Goal: Information Seeking & Learning: Learn about a topic

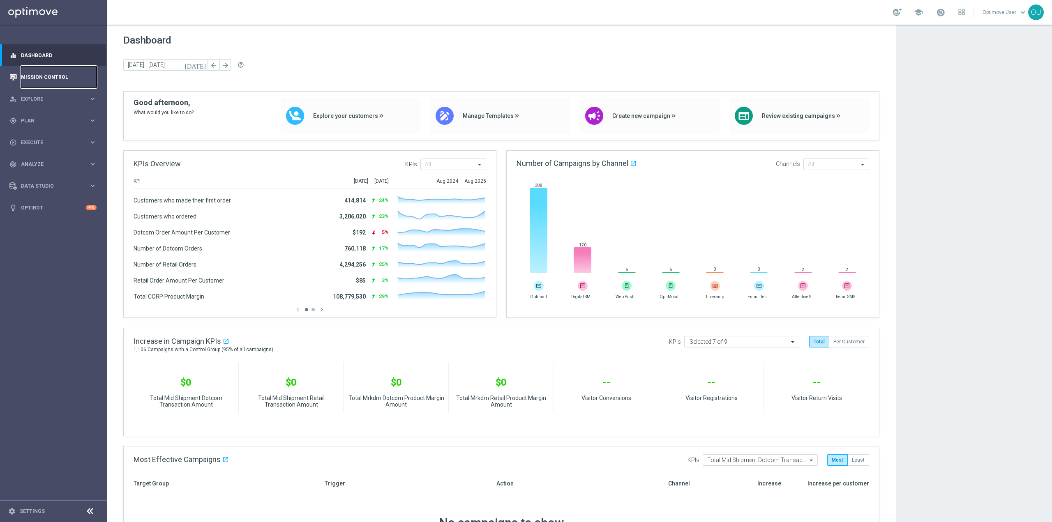
click at [68, 81] on link "Mission Control" at bounding box center [59, 77] width 76 height 22
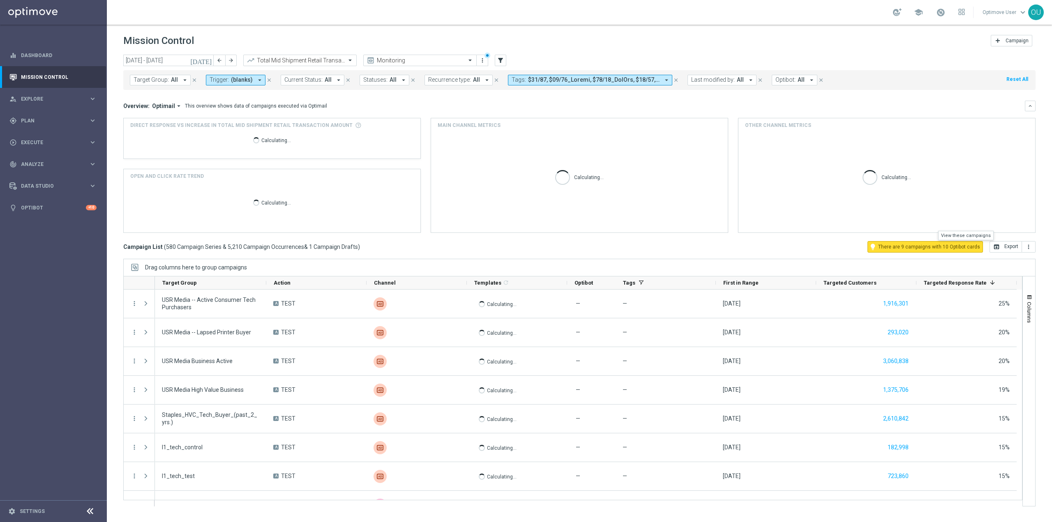
click at [957, 251] on button "lightbulb There are 9 campaigns with 10 Optibot cards" at bounding box center [926, 247] width 116 height 12
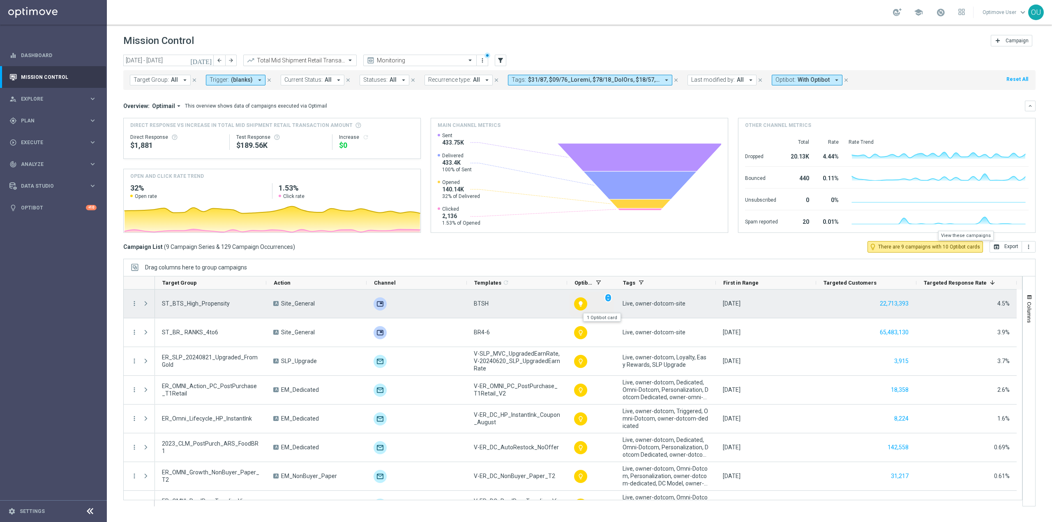
click at [583, 303] on icon "lightbulb" at bounding box center [581, 304] width 7 height 7
click at [606, 298] on span "unfold_more" at bounding box center [608, 298] width 6 height 6
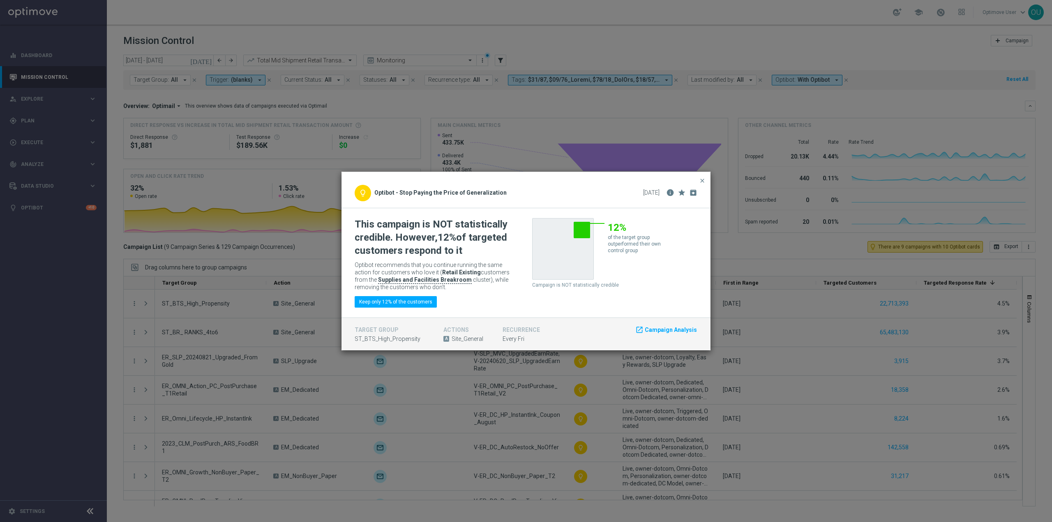
click at [501, 368] on modal-container "close lightbulb_outline Optibot - Stop Paying the Price of Generalization 05 Se…" at bounding box center [526, 261] width 1052 height 522
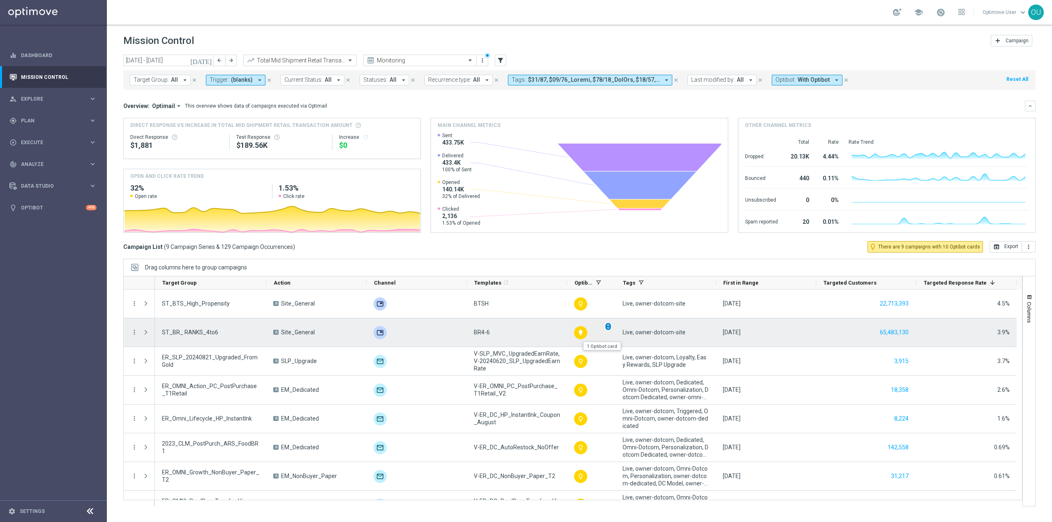
click at [609, 327] on span "unfold_more" at bounding box center [608, 327] width 6 height 6
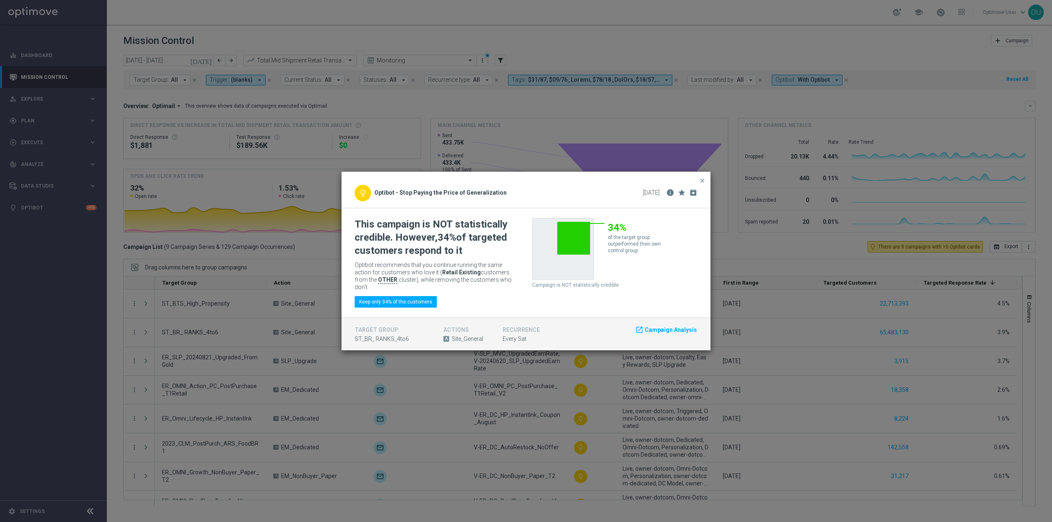
click at [478, 374] on modal-container "close lightbulb_outline Optibot - Stop Paying the Price of Generalization 06 Se…" at bounding box center [526, 261] width 1052 height 522
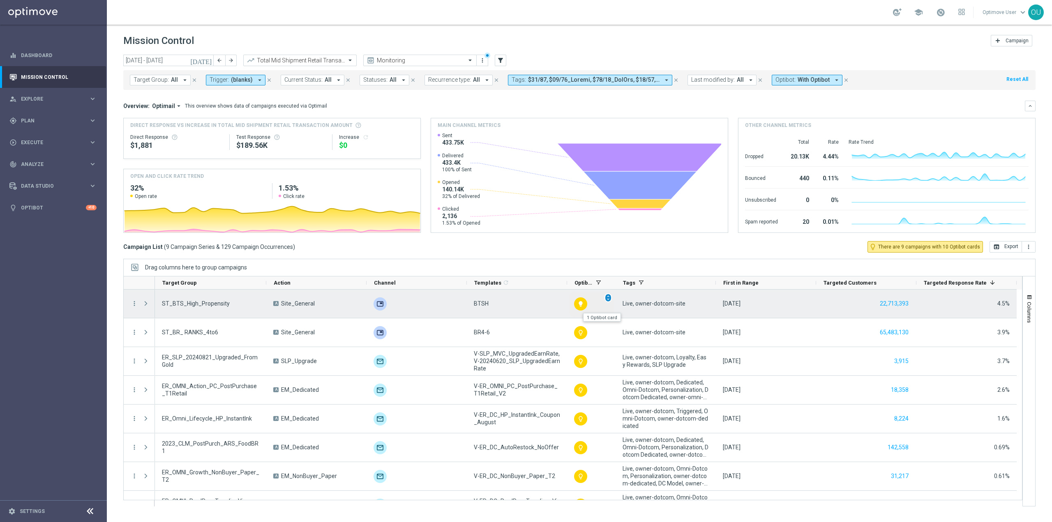
click at [606, 300] on span "unfold_more" at bounding box center [608, 298] width 6 height 6
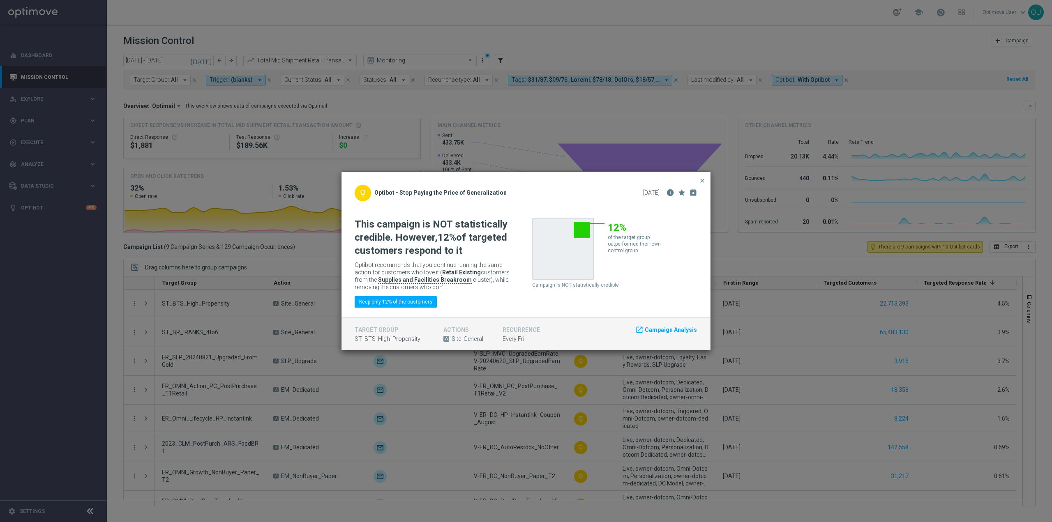
click at [499, 391] on modal-container "close lightbulb_outline Optibot - Stop Paying the Price of Generalization 05 Se…" at bounding box center [526, 261] width 1052 height 522
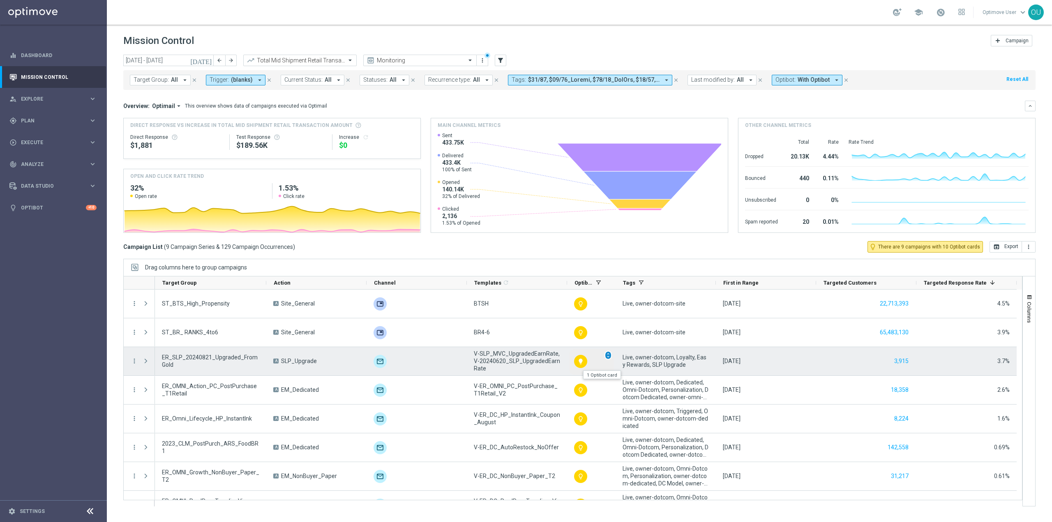
click at [608, 353] on span "unfold_more" at bounding box center [608, 356] width 6 height 6
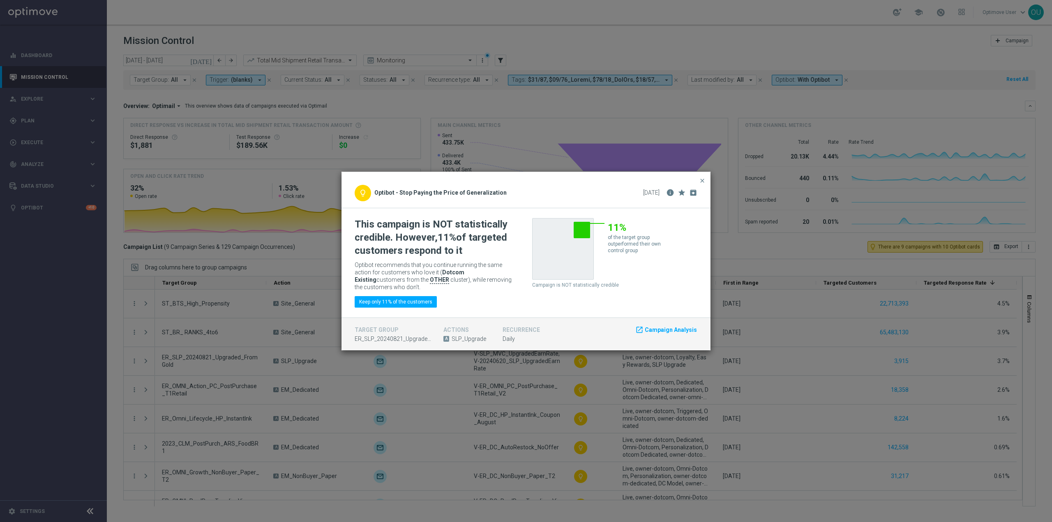
click at [603, 374] on modal-container "close lightbulb_outline Optibot - Stop Paying the Price of Generalization 04 Se…" at bounding box center [526, 261] width 1052 height 522
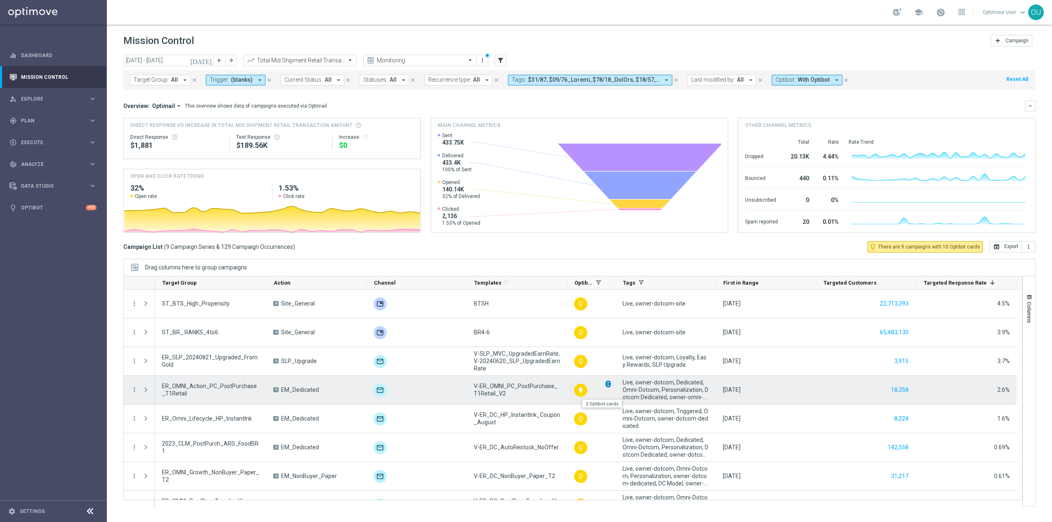
click at [606, 382] on span "unfold_more" at bounding box center [608, 384] width 6 height 6
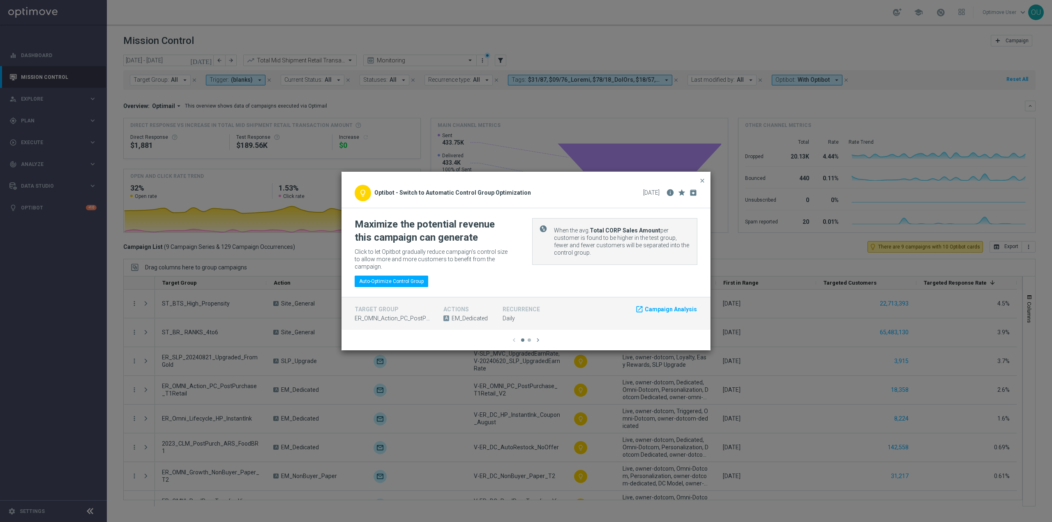
click at [539, 339] on icon "chevron_right" at bounding box center [537, 340] width 7 height 7
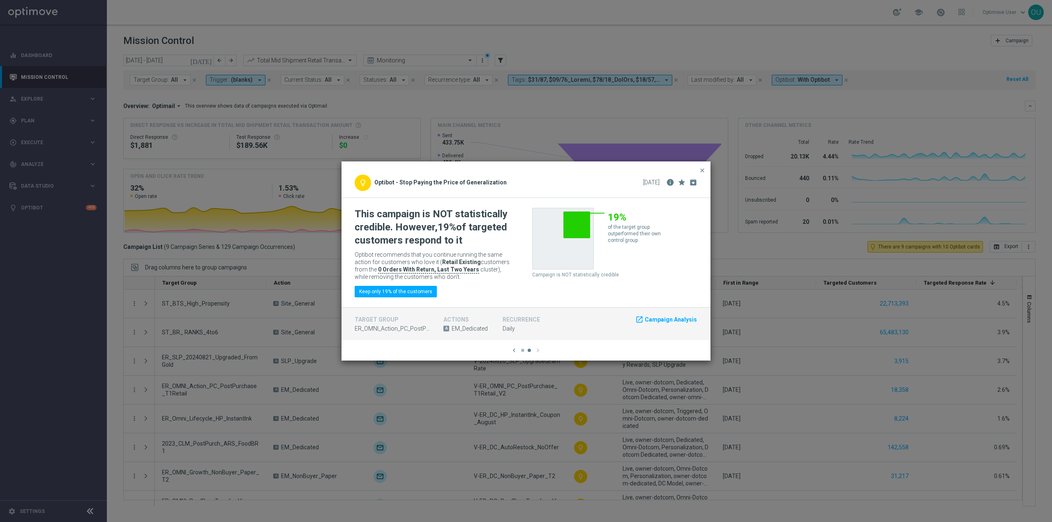
click at [609, 426] on modal-container "close lightbulb_outline Optibot - Switch to Automatic Control Group Optimizatio…" at bounding box center [526, 261] width 1052 height 522
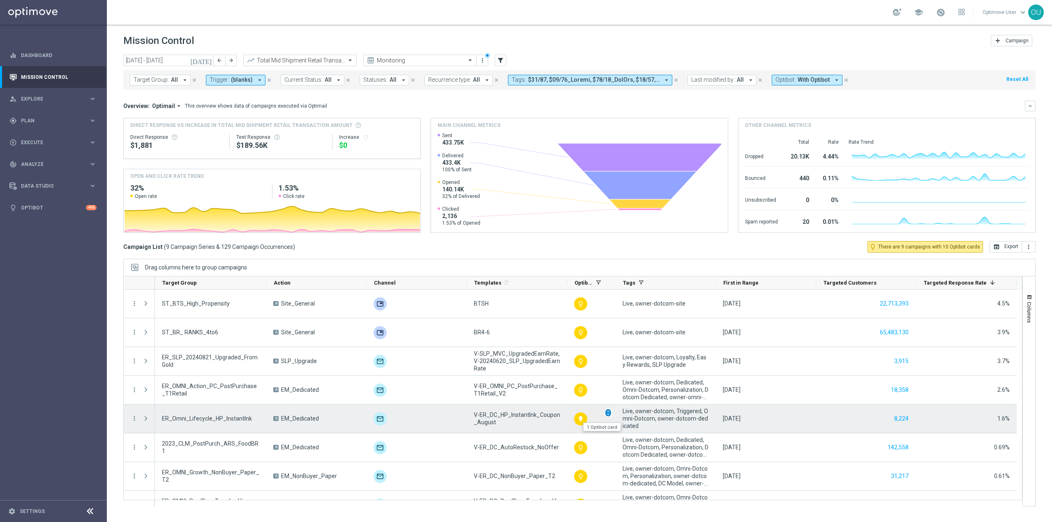
scroll to position [49, 0]
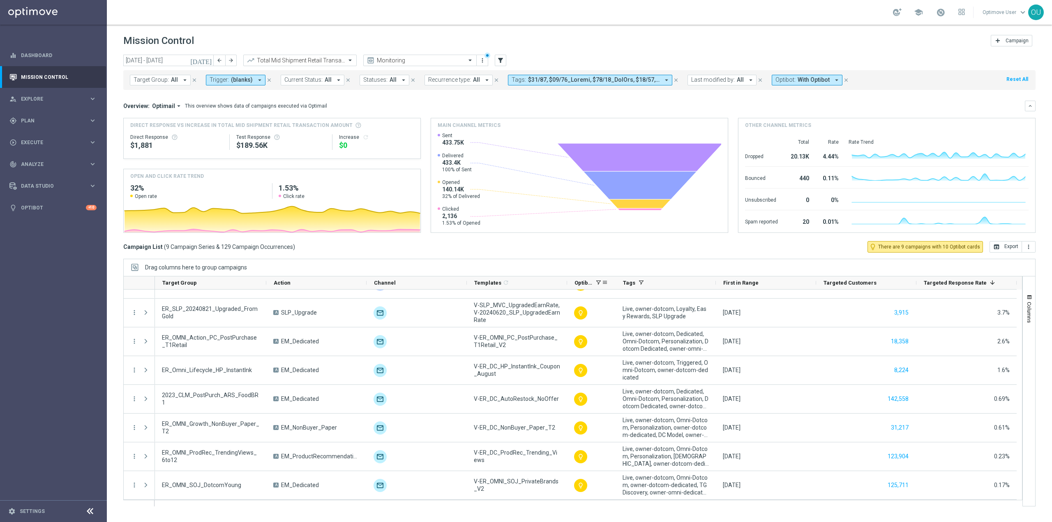
click at [585, 286] on div "Optibot" at bounding box center [588, 283] width 27 height 13
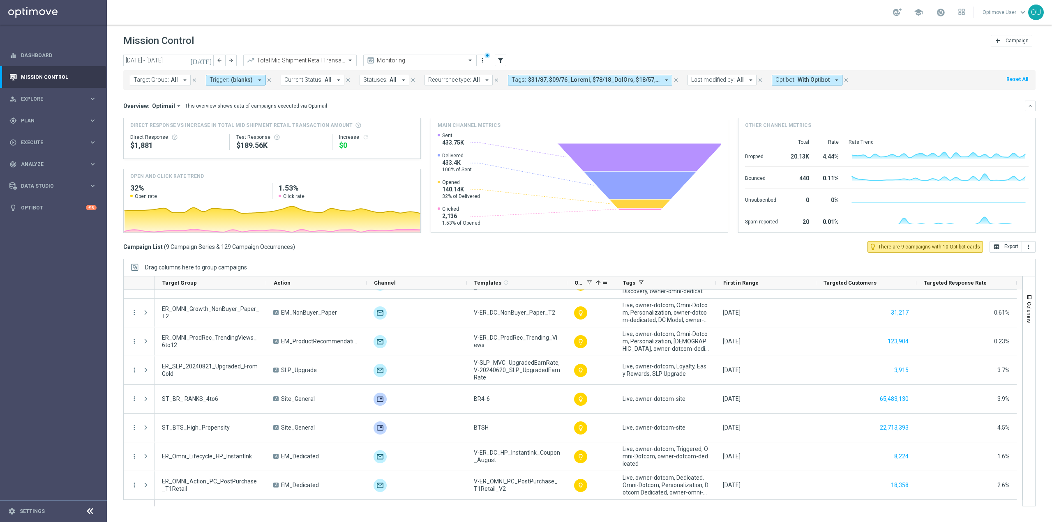
click at [586, 283] on div "Optibot 1" at bounding box center [588, 283] width 27 height 13
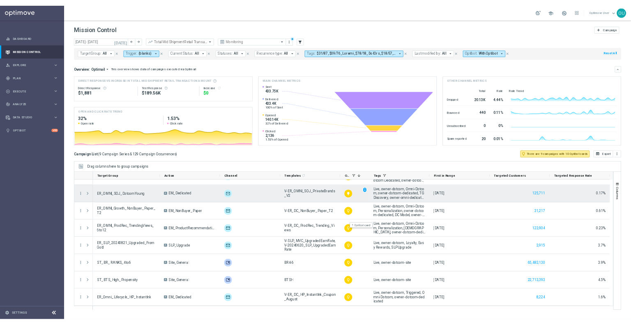
scroll to position [0, 0]
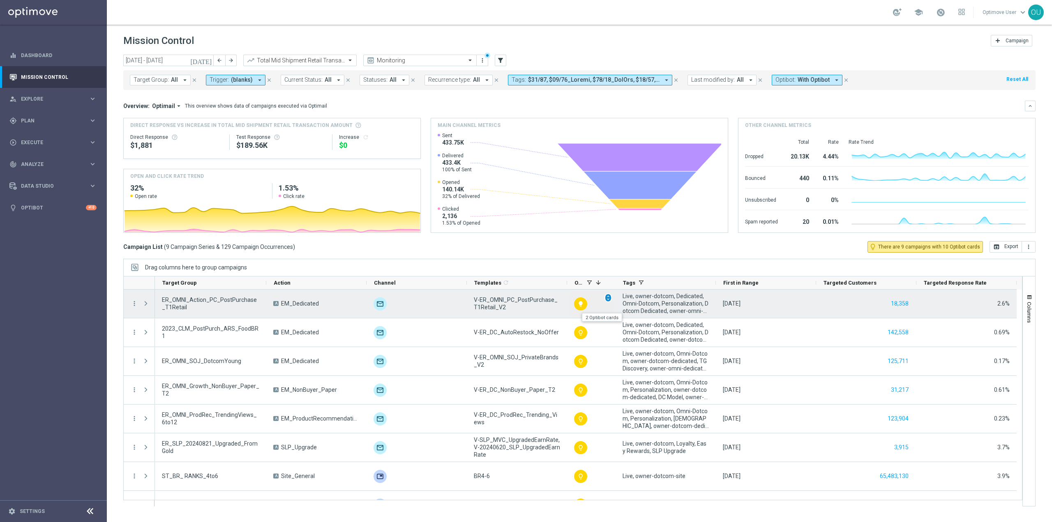
click at [609, 299] on span "unfold_more" at bounding box center [608, 298] width 6 height 6
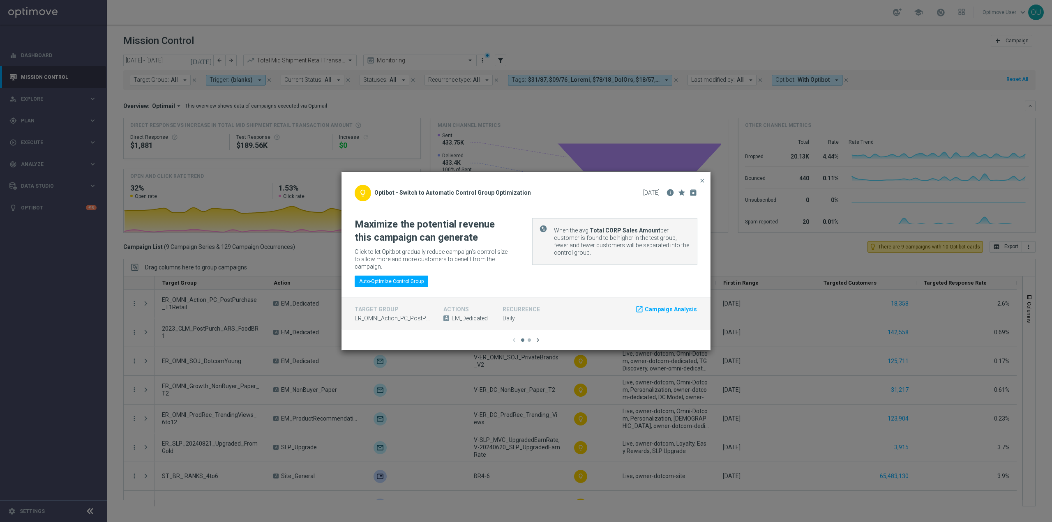
click at [536, 337] on icon "chevron_right" at bounding box center [537, 340] width 7 height 7
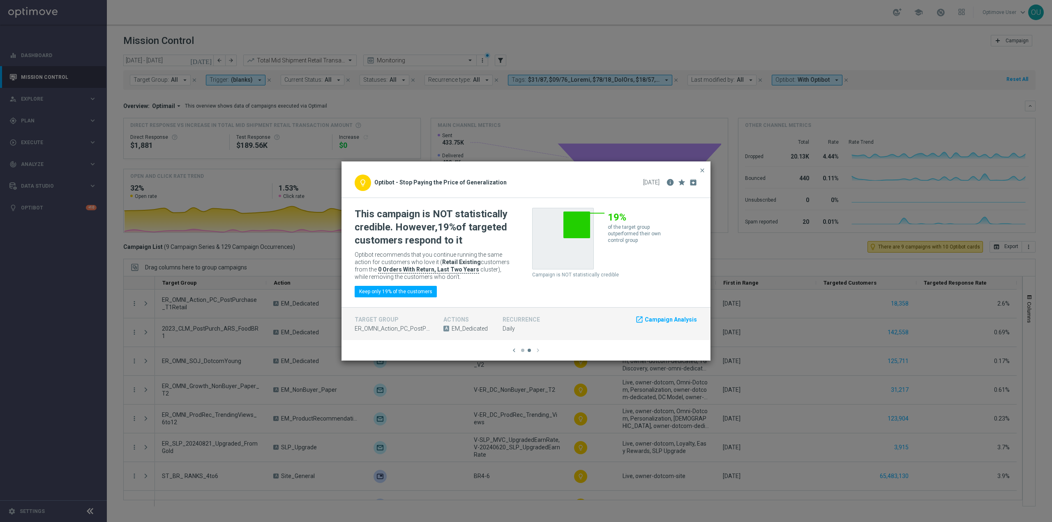
click at [575, 419] on modal-container "close lightbulb_outline Optibot - Switch to Automatic Control Group Optimizatio…" at bounding box center [526, 261] width 1052 height 522
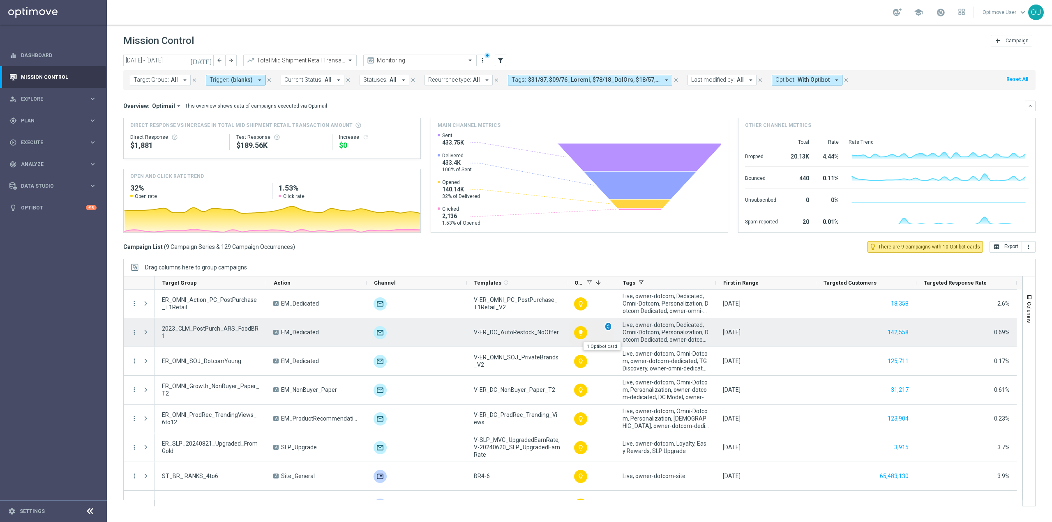
click at [611, 326] on div "unfold_more" at bounding box center [608, 326] width 7 height 9
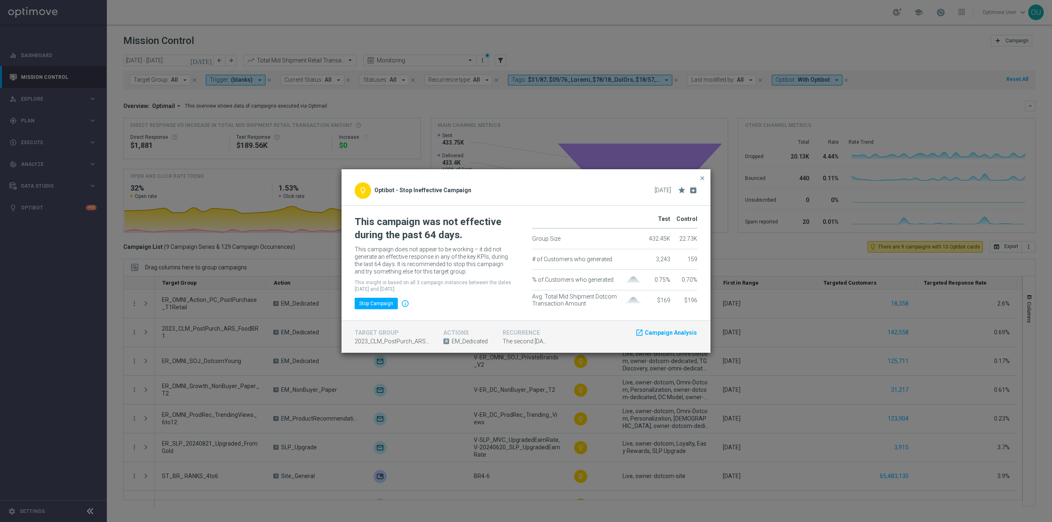
click at [687, 430] on modal-container "close lightbulb_outline Optibot - Stop Ineffective Campaign 01 Sep 2025 star ar…" at bounding box center [526, 261] width 1052 height 522
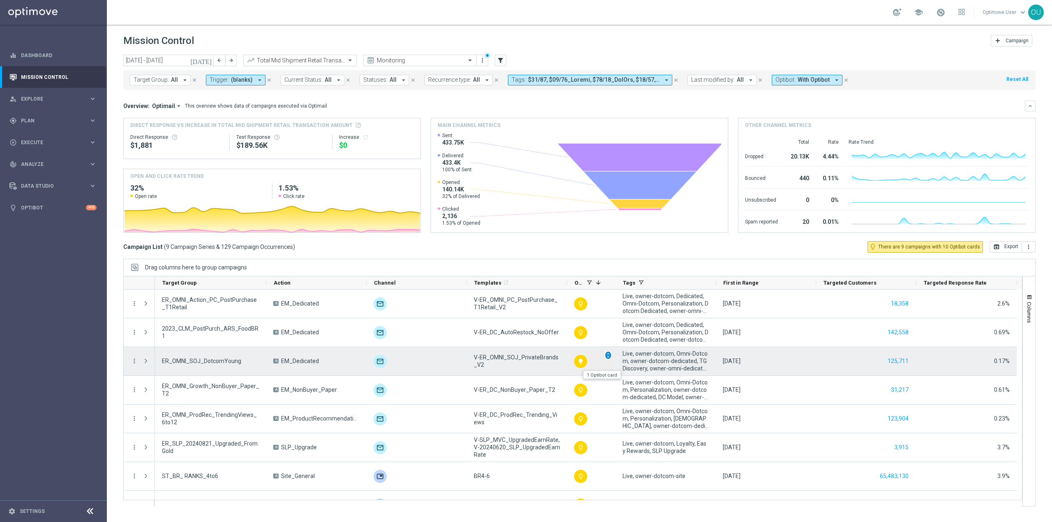
click at [609, 359] on div "unfold_more" at bounding box center [608, 355] width 7 height 9
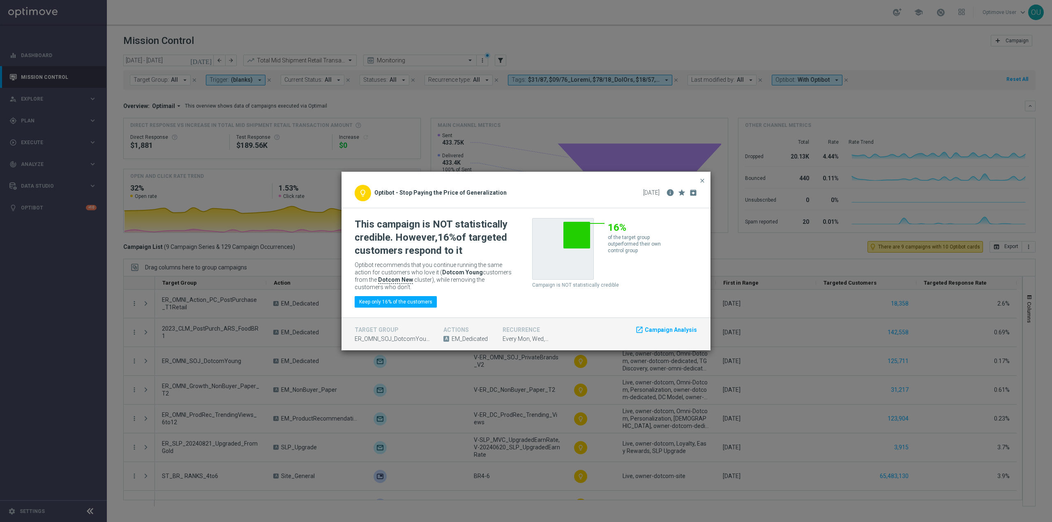
click at [614, 391] on modal-container "close lightbulb_outline Optibot - Stop Paying the Price of Generalization 07 Se…" at bounding box center [526, 261] width 1052 height 522
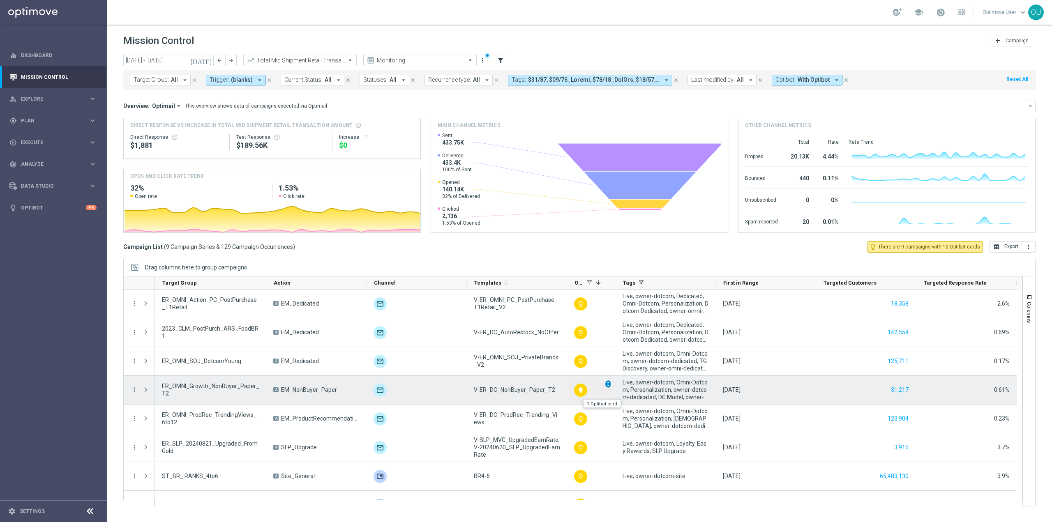
click at [610, 382] on span "unfold_more" at bounding box center [608, 384] width 6 height 6
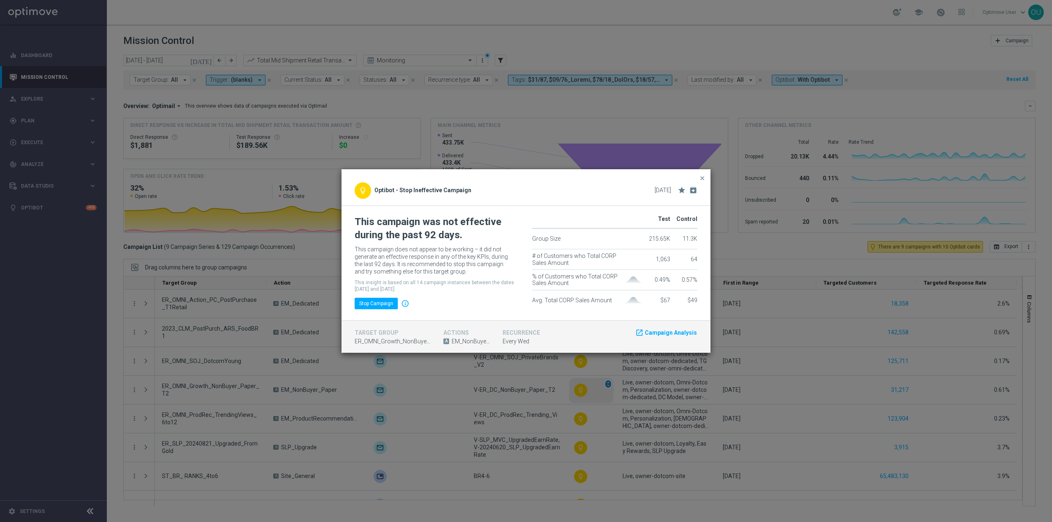
click at [610, 382] on modal-container "close lightbulb_outline Optibot - Stop Ineffective Campaign 02 Sep 2025 star ar…" at bounding box center [526, 261] width 1052 height 522
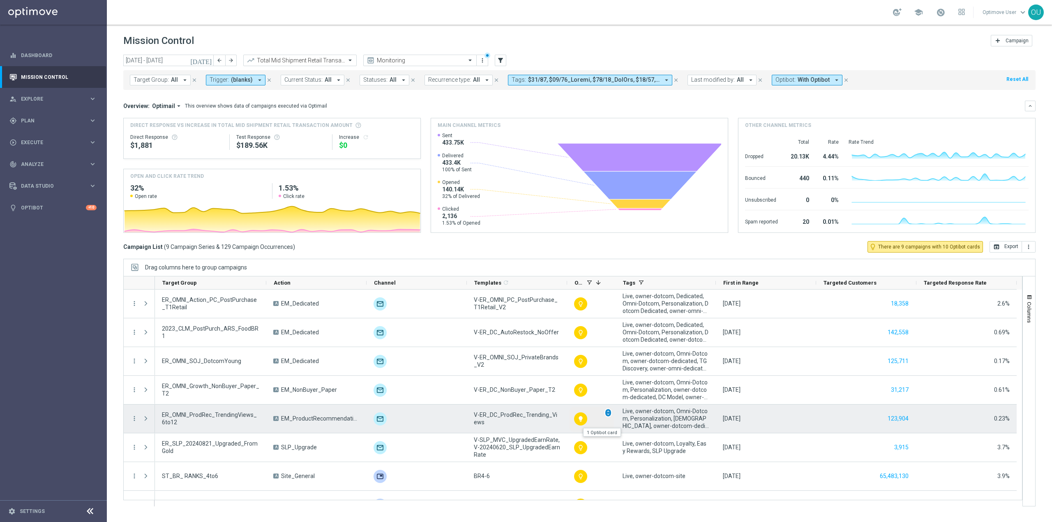
click at [611, 412] on span "unfold_more" at bounding box center [608, 413] width 6 height 6
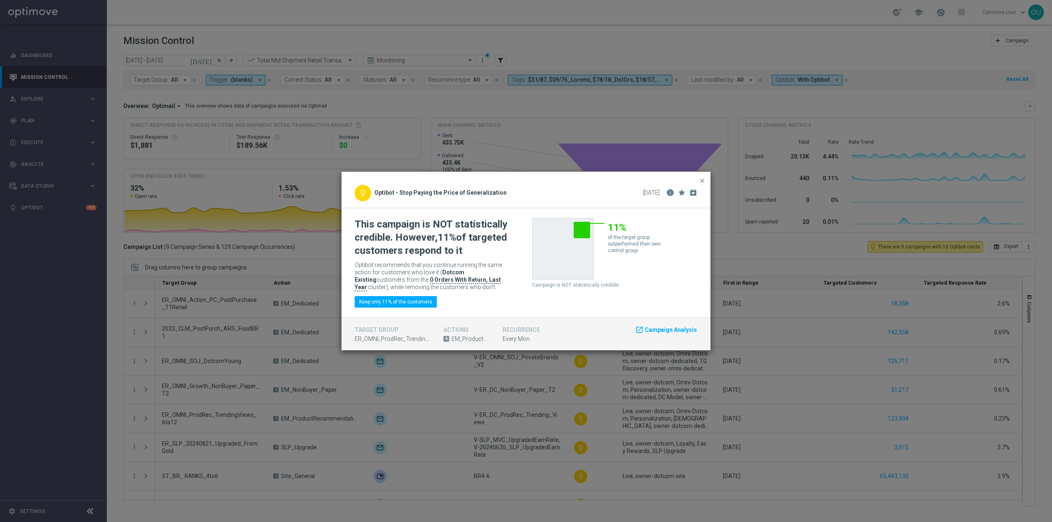
click at [611, 417] on modal-container "close lightbulb_outline Optibot - Stop Paying the Price of Generalization 02 Se…" at bounding box center [526, 261] width 1052 height 522
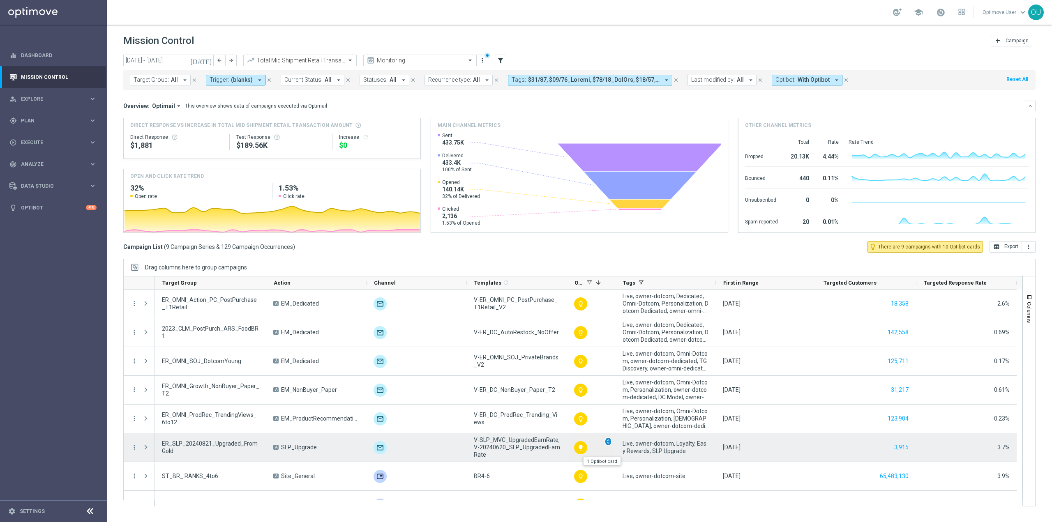
click at [610, 440] on span "unfold_more" at bounding box center [608, 442] width 6 height 6
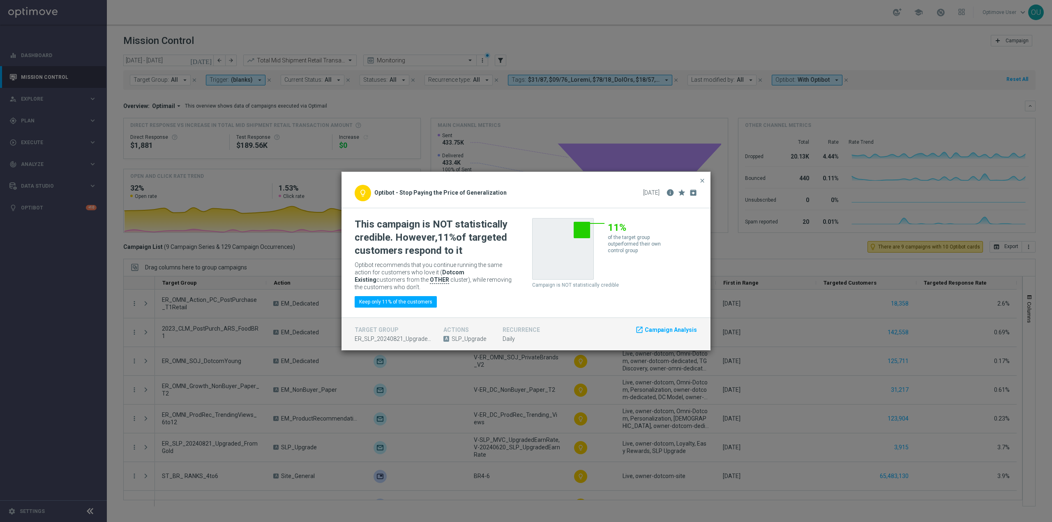
click at [616, 457] on modal-container "close lightbulb_outline Optibot - Stop Paying the Price of Generalization 04 Se…" at bounding box center [526, 261] width 1052 height 522
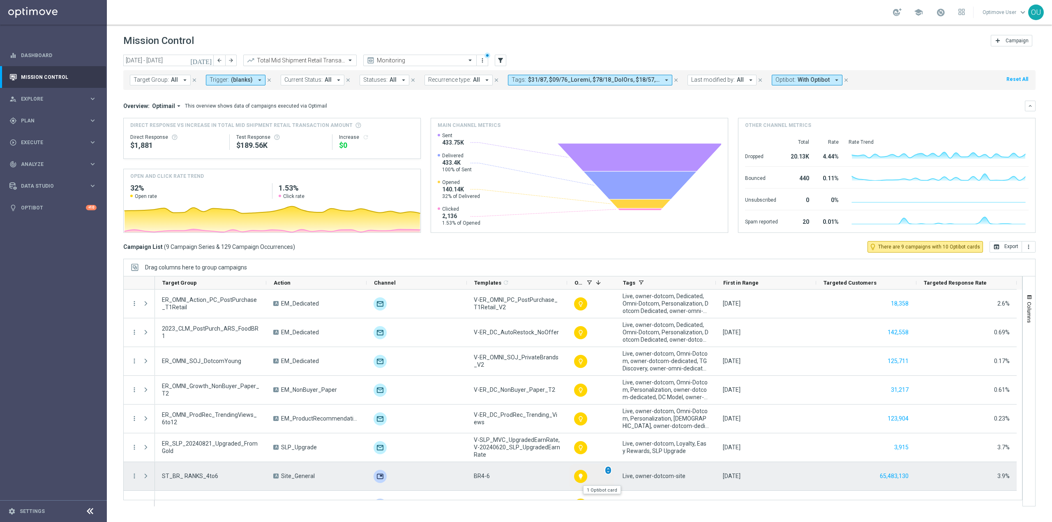
click at [611, 471] on span "unfold_more" at bounding box center [608, 471] width 6 height 6
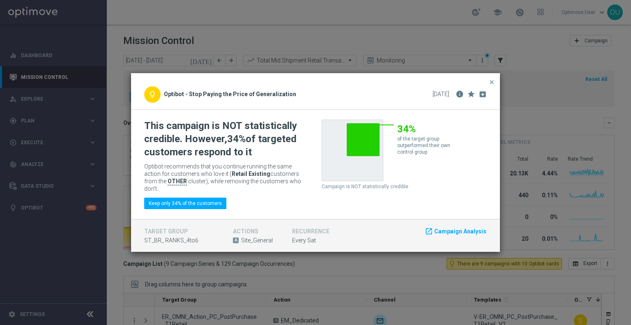
drag, startPoint x: 523, startPoint y: 148, endPoint x: 447, endPoint y: 241, distance: 120.4
click at [525, 146] on modal-container "close lightbulb_outline Optibot - Stop Paying the Price of Generalization 06 Se…" at bounding box center [315, 162] width 631 height 325
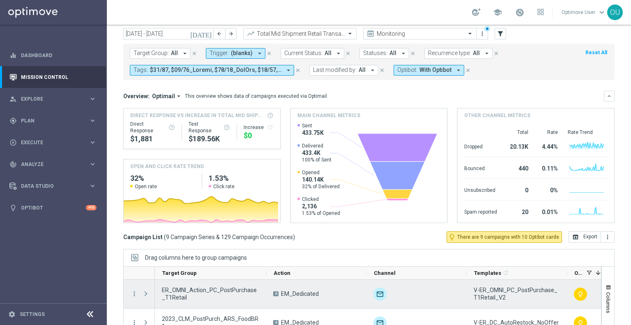
scroll to position [41, 0]
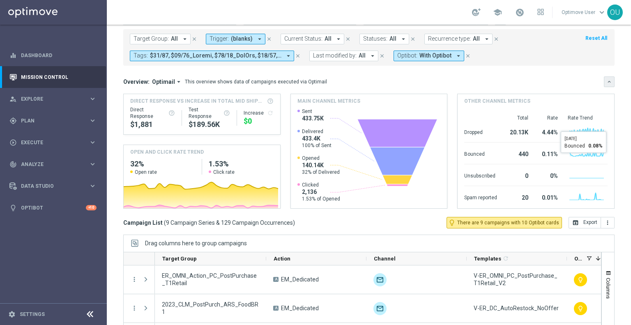
click at [607, 79] on icon "keyboard_arrow_down" at bounding box center [610, 82] width 6 height 6
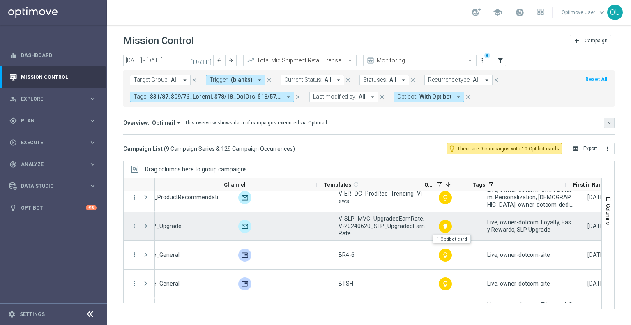
scroll to position [0, 164]
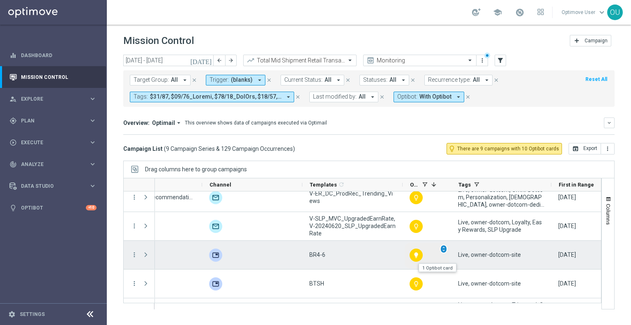
click at [443, 249] on span "unfold_more" at bounding box center [444, 249] width 6 height 6
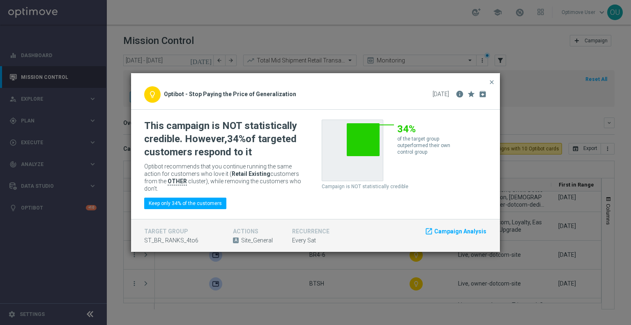
click at [293, 266] on modal-container "close lightbulb_outline Optibot - Stop Paying the Price of Generalization 06 Se…" at bounding box center [315, 162] width 631 height 325
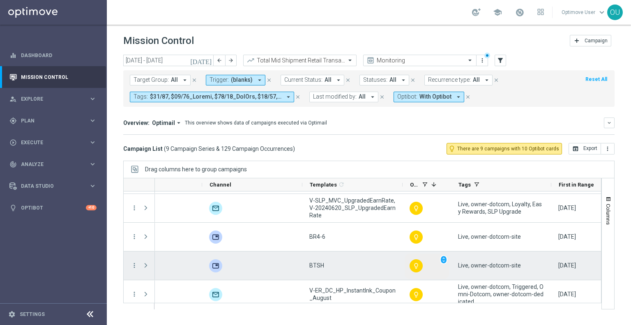
scroll to position [146, 0]
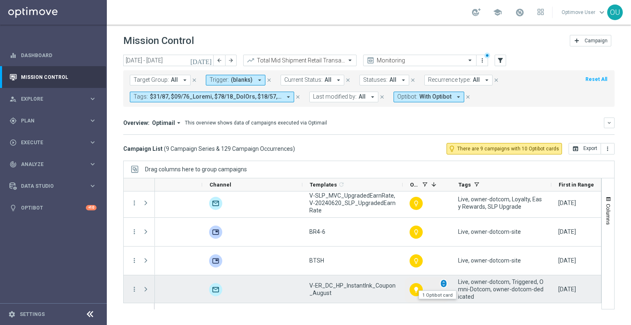
click at [444, 283] on span "unfold_more" at bounding box center [444, 284] width 6 height 6
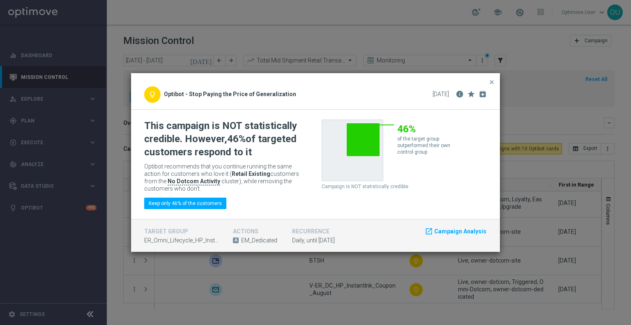
click at [557, 241] on modal-container "close lightbulb_outline Optibot - Stop Paying the Price of Generalization 01 Se…" at bounding box center [315, 162] width 631 height 325
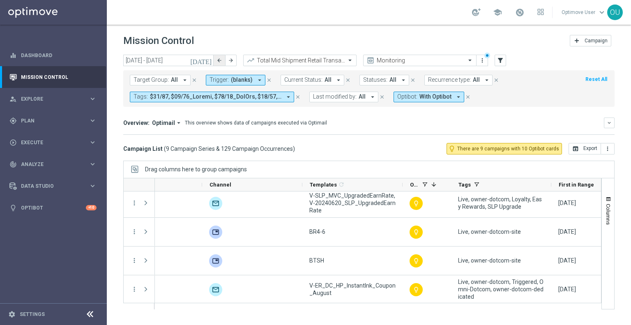
click at [222, 64] on button "arrow_back" at bounding box center [220, 61] width 12 height 12
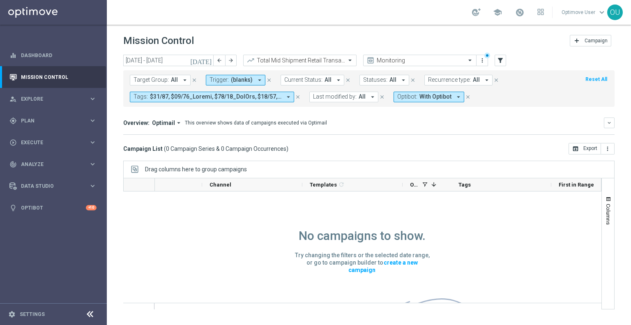
scroll to position [0, 0]
click at [256, 77] on icon "arrow_drop_down" at bounding box center [259, 79] width 7 height 7
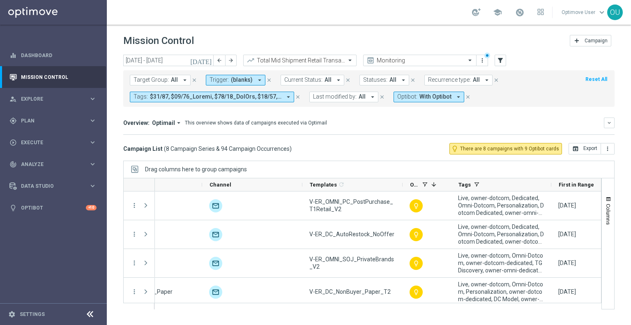
click at [256, 79] on icon "arrow_drop_down" at bounding box center [259, 79] width 7 height 7
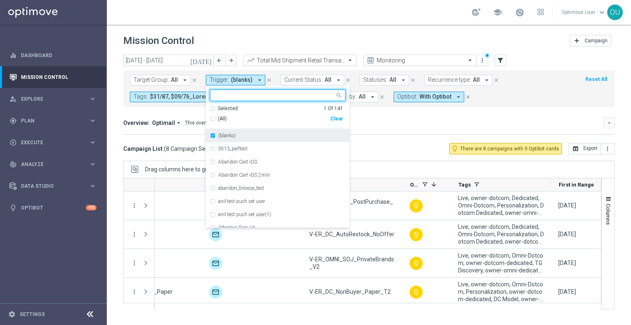
click at [224, 133] on div "(blanks)" at bounding box center [278, 135] width 136 height 13
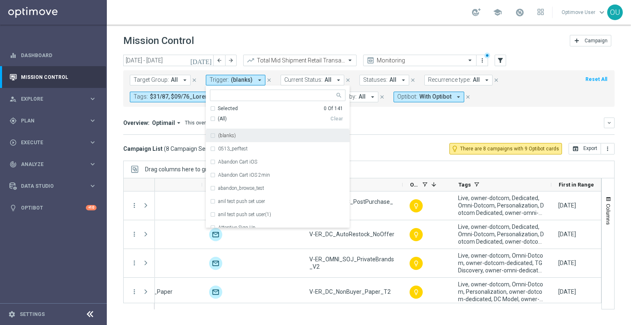
click at [405, 134] on mini-dashboard "Overview: Optimail arrow_drop_down This overview shows data of campaigns execut…" at bounding box center [369, 125] width 492 height 36
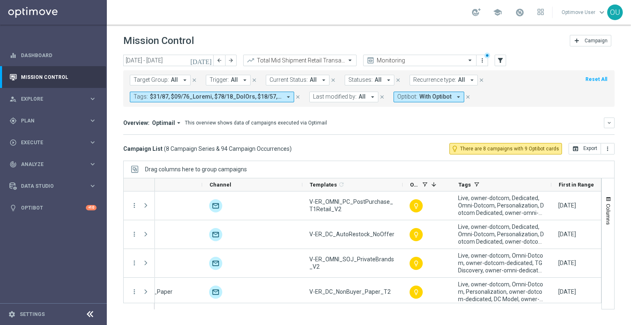
click at [278, 97] on span at bounding box center [216, 96] width 132 height 7
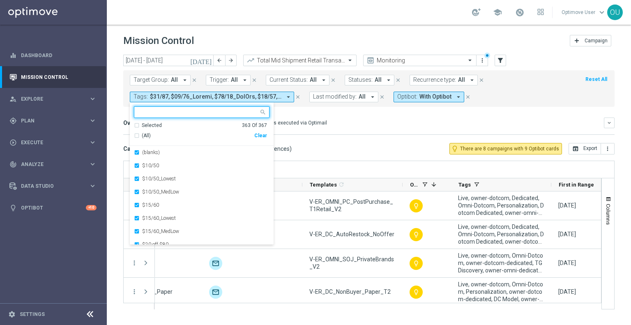
click at [0, 0] on div "Clear" at bounding box center [0, 0] width 0 height 0
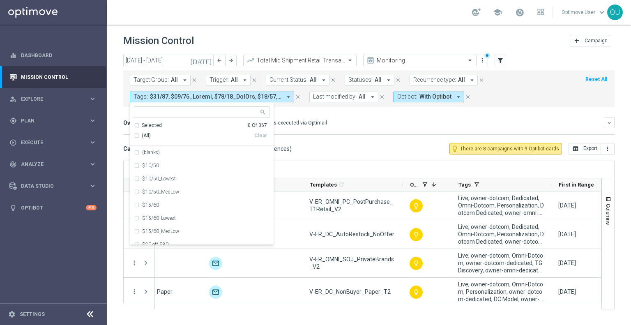
click at [344, 113] on mini-dashboard "Overview: Optimail arrow_drop_down This overview shows data of campaigns execut…" at bounding box center [369, 125] width 492 height 36
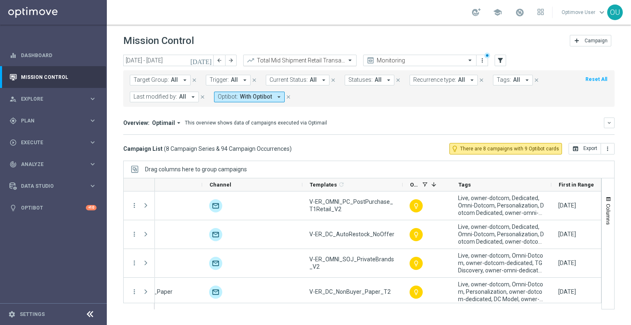
click at [262, 59] on input "text" at bounding box center [292, 60] width 88 height 7
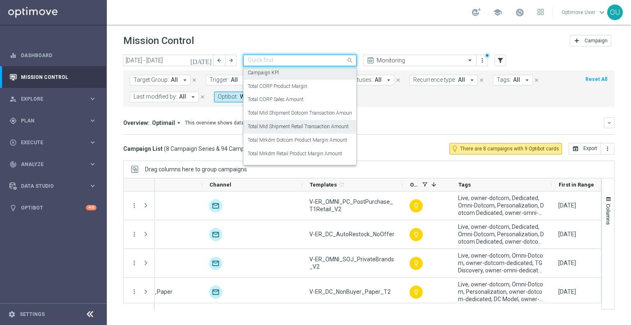
click at [270, 69] on div "Campaign KPI" at bounding box center [300, 73] width 104 height 14
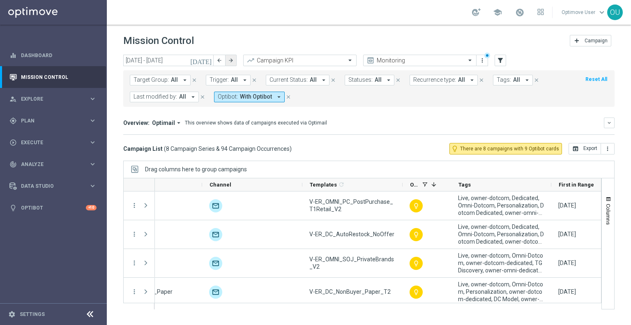
click at [232, 62] on icon "arrow_forward" at bounding box center [231, 61] width 6 height 6
type input "01 Aug 2025 - 31 Aug 2025"
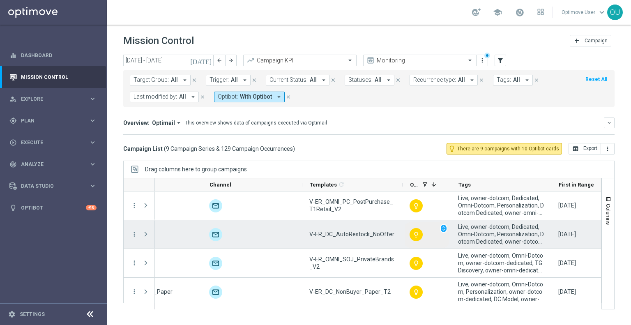
click at [449, 224] on optibot-cell "lightbulb_outline unfold_more" at bounding box center [427, 247] width 44 height 50
click at [446, 226] on span "unfold_more" at bounding box center [444, 229] width 6 height 6
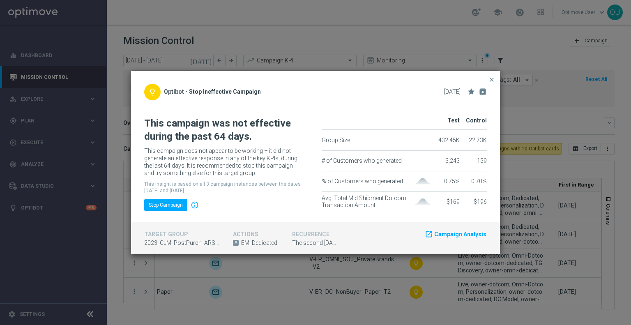
click at [445, 284] on modal-container "close lightbulb_outline Optibot - Stop Ineffective Campaign 01 Sep 2025 star ar…" at bounding box center [315, 162] width 631 height 325
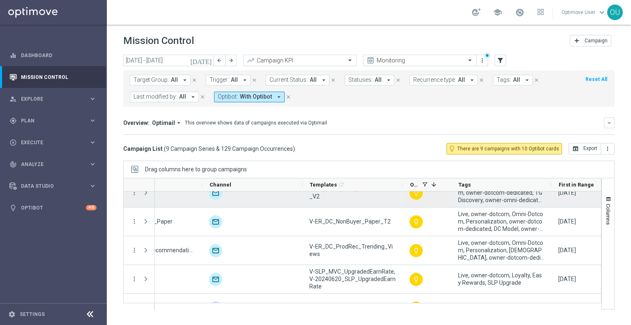
scroll to position [146, 0]
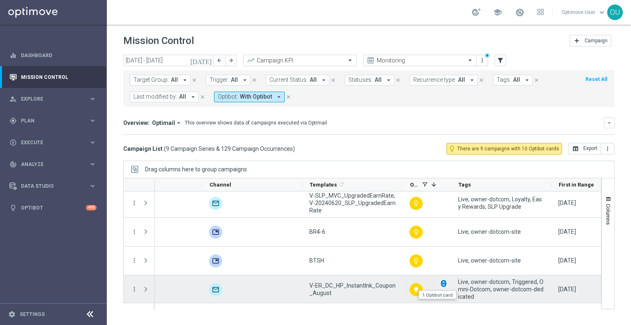
click at [444, 283] on span "unfold_more" at bounding box center [444, 284] width 6 height 6
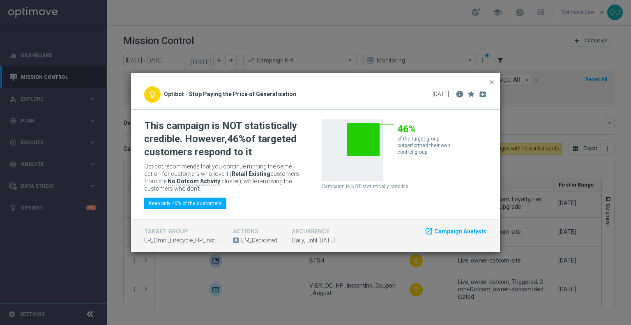
click at [443, 286] on modal-container "close lightbulb_outline Optibot - Stop Paying the Price of Generalization 01 Se…" at bounding box center [315, 162] width 631 height 325
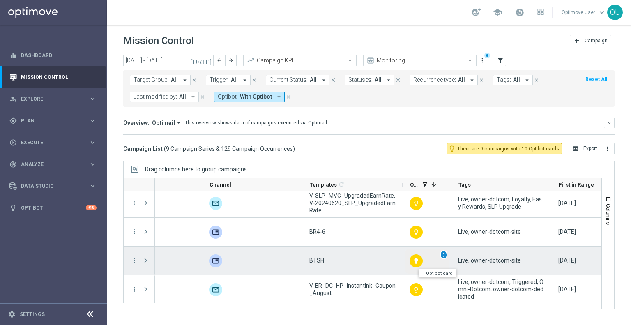
click at [446, 255] on span "unfold_more" at bounding box center [444, 255] width 6 height 6
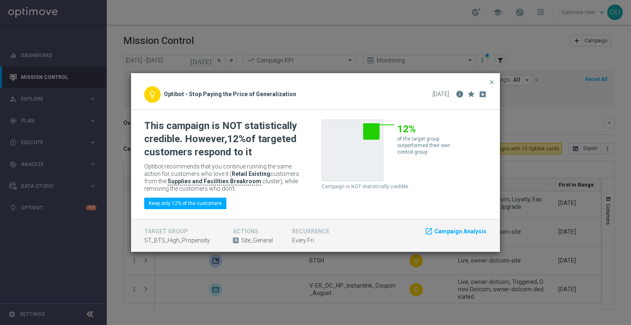
click at [458, 269] on modal-container "close lightbulb_outline Optibot - Stop Paying the Price of Generalization 05 Se…" at bounding box center [315, 162] width 631 height 325
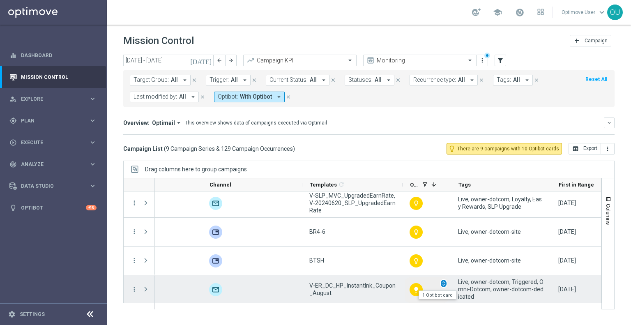
click at [444, 282] on span "unfold_more" at bounding box center [444, 284] width 6 height 6
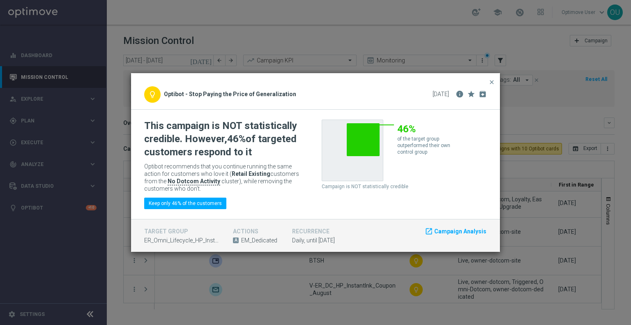
click at [443, 278] on modal-container "close lightbulb_outline Optibot - Stop Paying the Price of Generalization 01 Se…" at bounding box center [315, 162] width 631 height 325
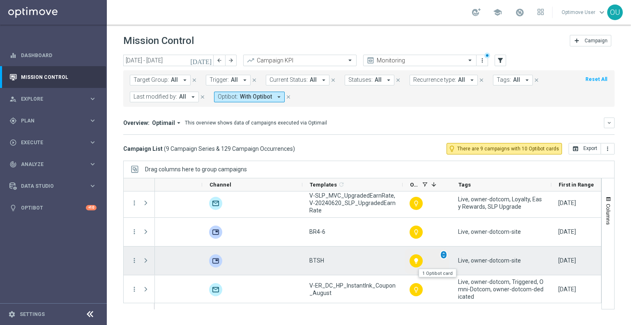
click at [446, 256] on span "unfold_more" at bounding box center [444, 255] width 6 height 6
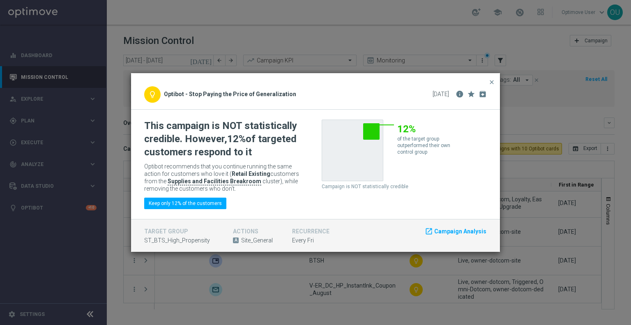
click at [442, 256] on modal-container "close lightbulb_outline Optibot - Stop Paying the Price of Generalization 05 Se…" at bounding box center [315, 162] width 631 height 325
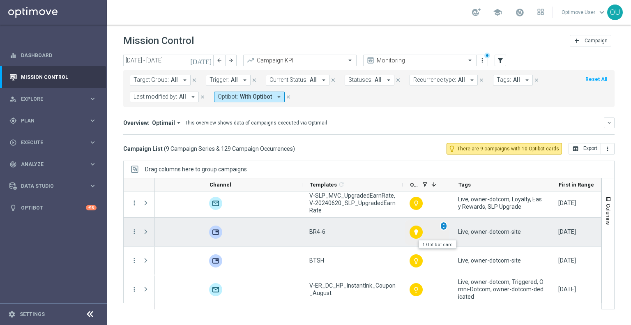
click at [442, 224] on span "unfold_more" at bounding box center [444, 226] width 6 height 6
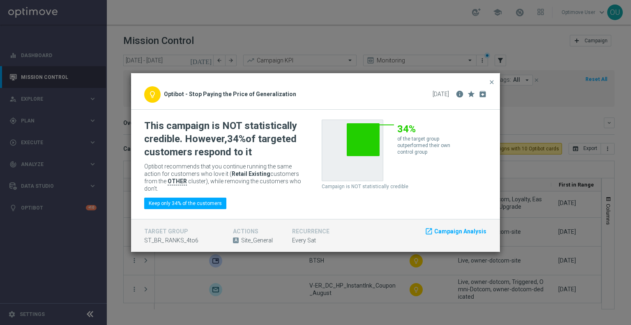
click at [434, 269] on modal-container "close lightbulb_outline Optibot - Stop Paying the Price of Generalization 06 Se…" at bounding box center [315, 162] width 631 height 325
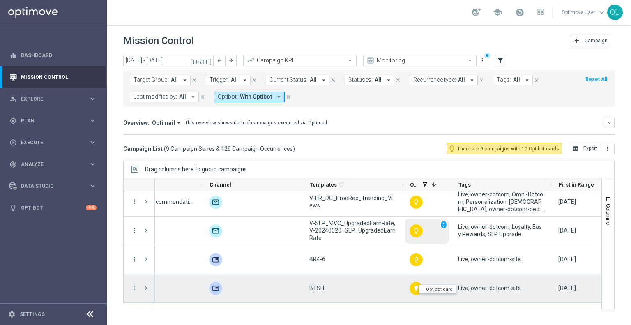
scroll to position [105, 0]
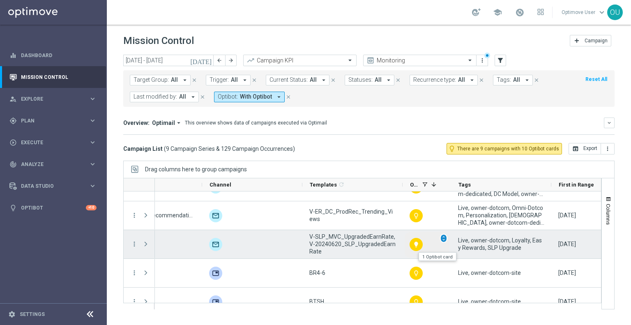
click at [444, 237] on span "unfold_more" at bounding box center [444, 239] width 6 height 6
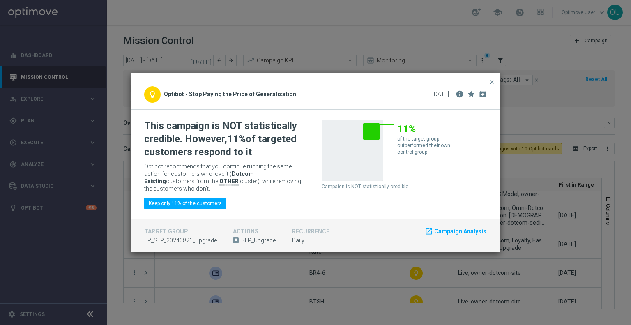
click at [441, 274] on modal-container "close lightbulb_outline Optibot - Stop Paying the Price of Generalization 04 Se…" at bounding box center [315, 162] width 631 height 325
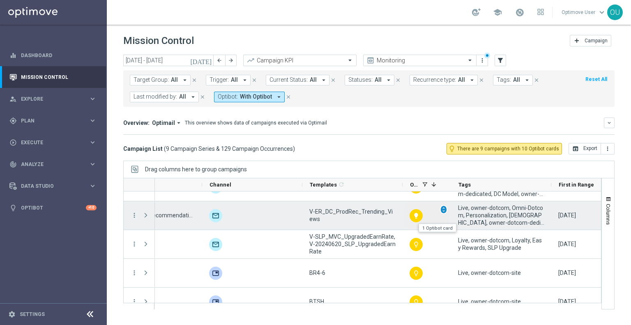
click at [444, 211] on span "unfold_more" at bounding box center [444, 210] width 6 height 6
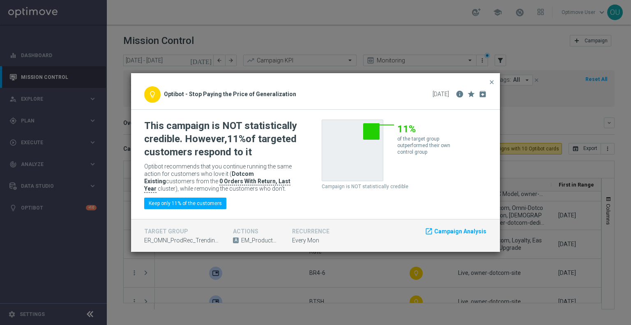
click at [425, 265] on modal-container "close lightbulb_outline Optibot - Stop Paying the Price of Generalization 02 Se…" at bounding box center [315, 162] width 631 height 325
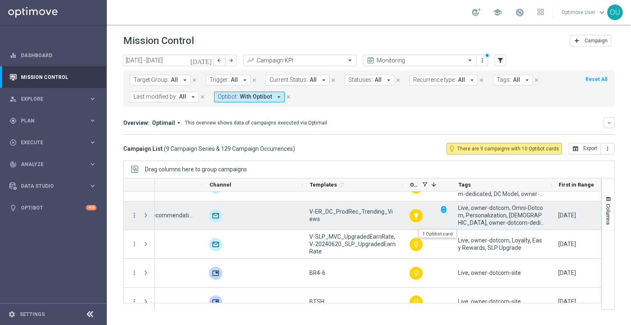
scroll to position [64, 0]
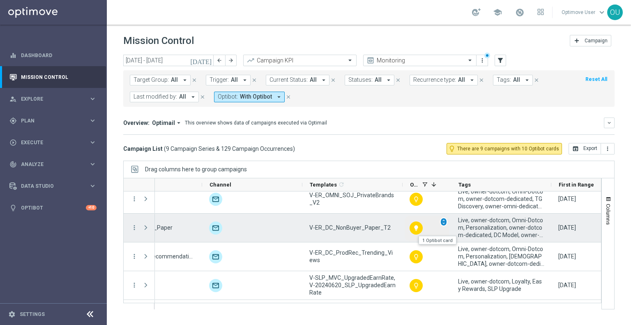
click at [444, 224] on div "unfold_more" at bounding box center [443, 221] width 7 height 9
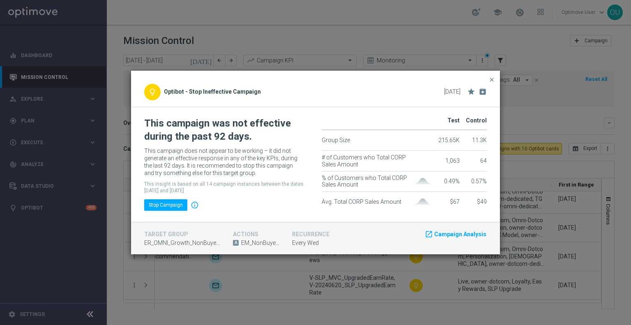
click at [436, 269] on modal-container "close lightbulb_outline Optibot - Stop Ineffective Campaign 02 Sep 2025 star ar…" at bounding box center [315, 162] width 631 height 325
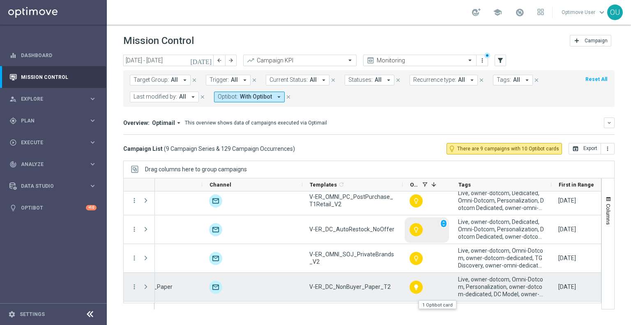
scroll to position [0, 0]
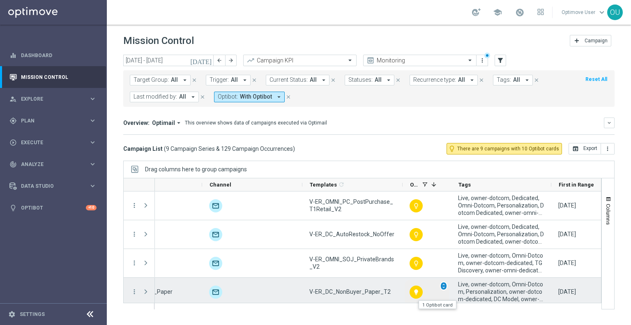
click at [444, 283] on span "unfold_more" at bounding box center [444, 286] width 6 height 6
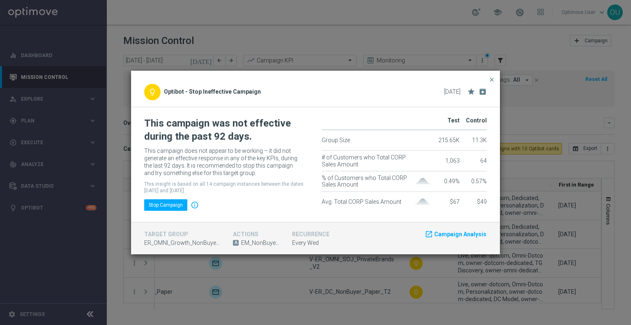
click at [418, 286] on modal-container "close lightbulb_outline Optibot - Stop Ineffective Campaign 02 Sep 2025 star ar…" at bounding box center [315, 162] width 631 height 325
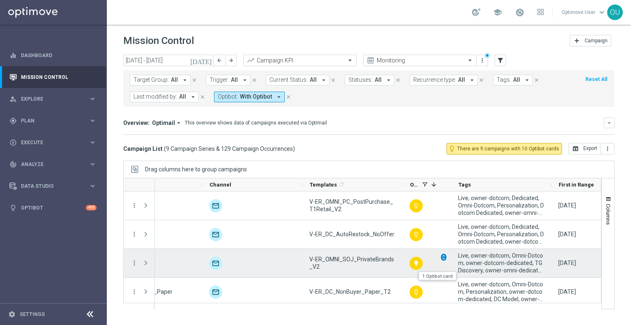
click at [446, 258] on span "unfold_more" at bounding box center [444, 257] width 6 height 6
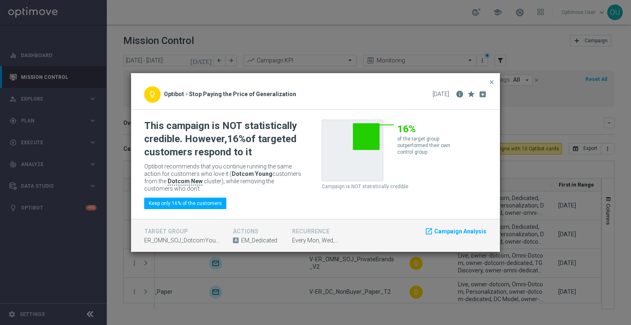
click at [434, 261] on modal-container "close lightbulb_outline Optibot - Stop Paying the Price of Generalization 07 Se…" at bounding box center [315, 162] width 631 height 325
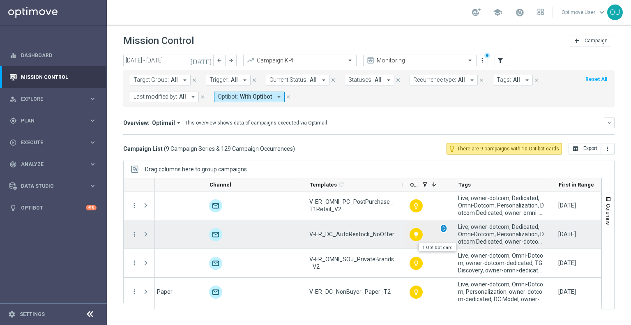
click at [445, 228] on span "unfold_more" at bounding box center [444, 229] width 6 height 6
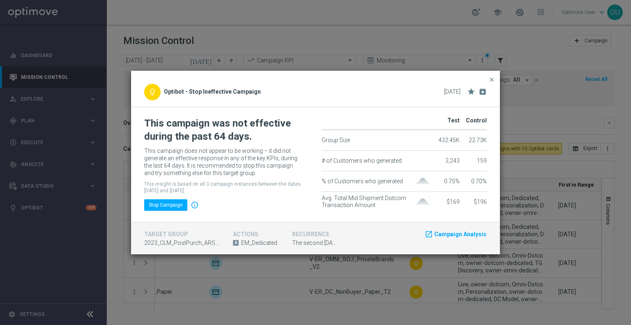
click at [421, 267] on modal-container "close lightbulb_outline Optibot - Stop Ineffective Campaign 01 Sep 2025 star ar…" at bounding box center [315, 162] width 631 height 325
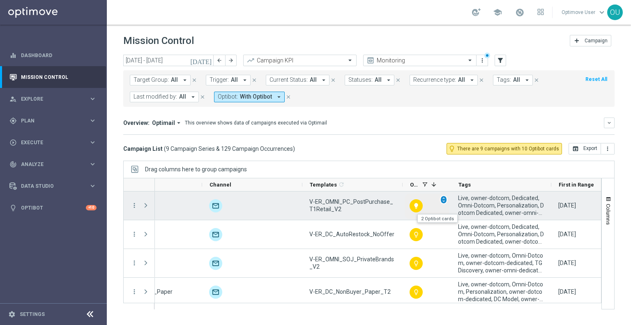
click at [444, 200] on span "unfold_more" at bounding box center [444, 200] width 6 height 6
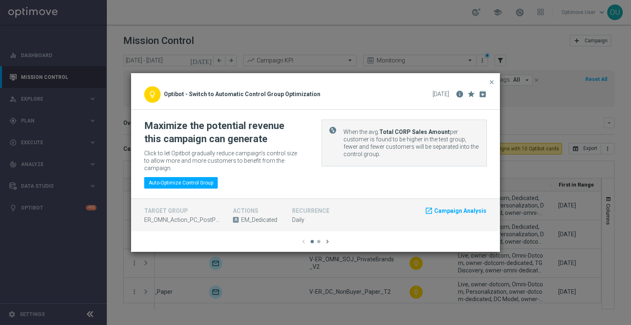
click at [328, 238] on icon "chevron_right" at bounding box center [327, 241] width 7 height 7
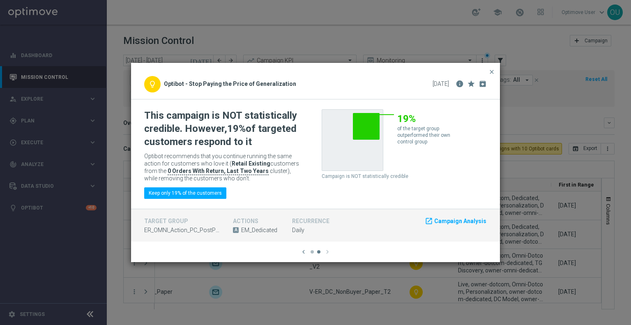
click at [358, 277] on modal-container "close lightbulb_outline Optibot - Switch to Automatic Control Group Optimizatio…" at bounding box center [315, 162] width 631 height 325
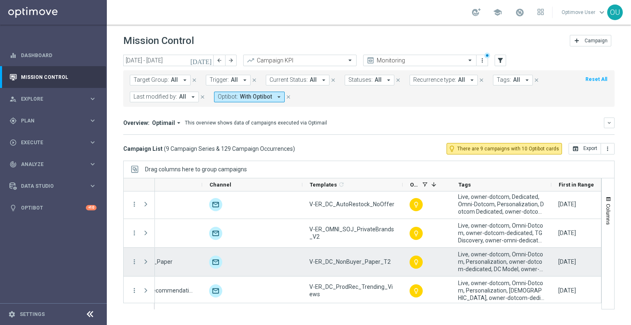
scroll to position [41, 0]
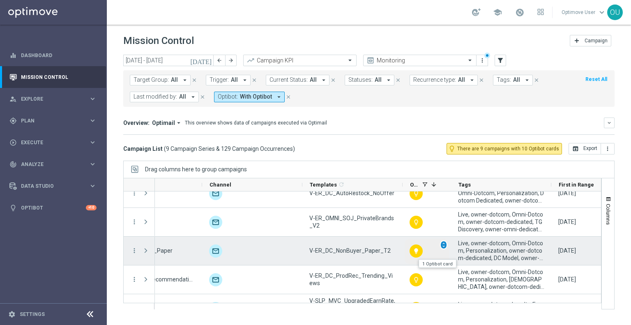
click at [443, 245] on span "unfold_more" at bounding box center [444, 245] width 6 height 6
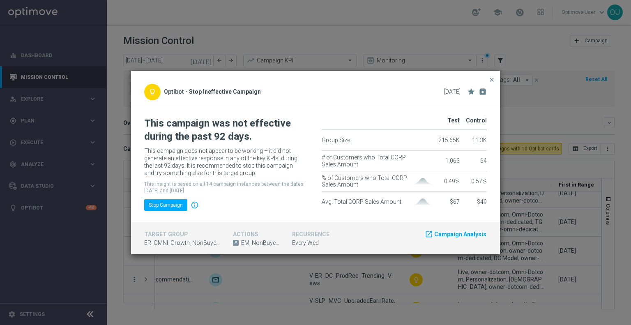
click at [408, 277] on modal-container "close lightbulb_outline Optibot - Stop Ineffective Campaign 02 Sep 2025 star ar…" at bounding box center [315, 162] width 631 height 325
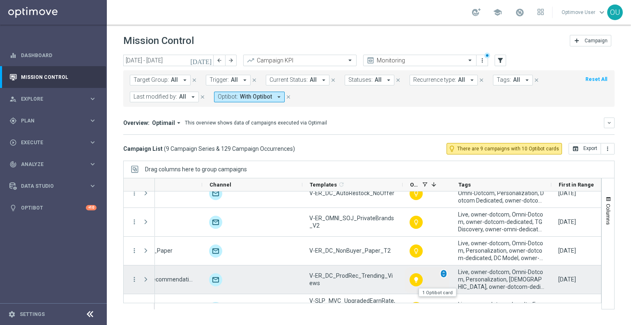
click at [446, 274] on span "unfold_more" at bounding box center [444, 274] width 6 height 6
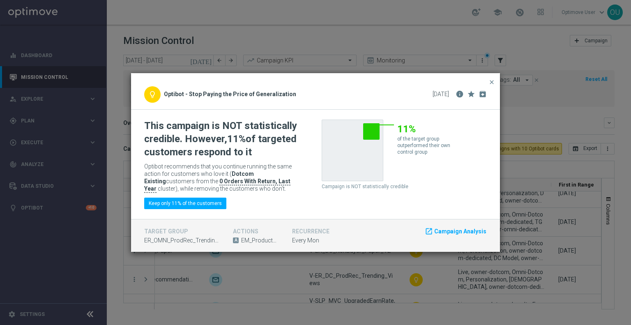
click at [423, 272] on modal-container "close lightbulb_outline Optibot - Stop Paying the Price of Generalization 02 Se…" at bounding box center [315, 162] width 631 height 325
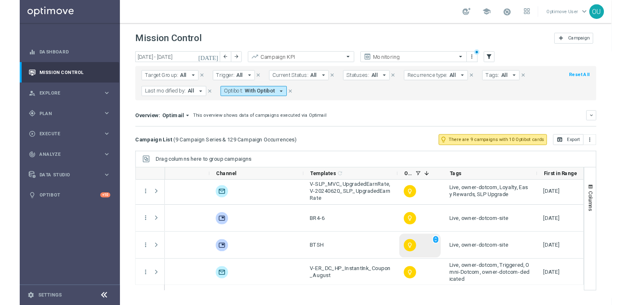
scroll to position [146, 0]
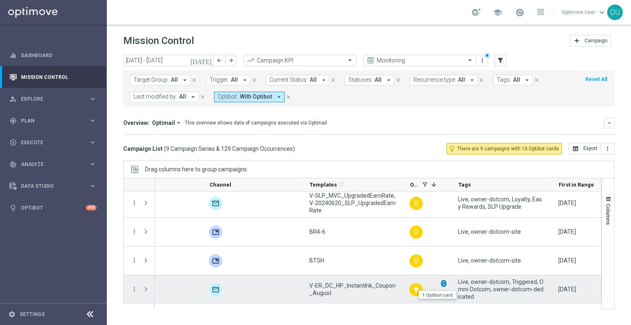
click at [446, 282] on span "unfold_more" at bounding box center [444, 284] width 6 height 6
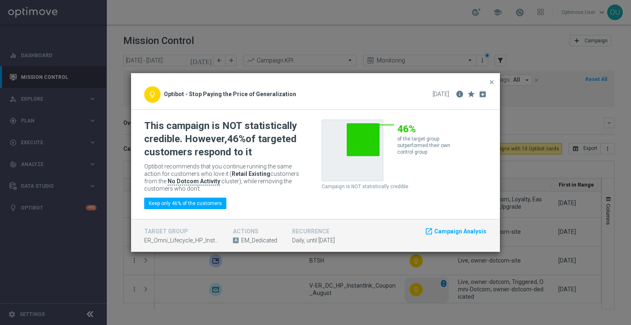
click at [446, 282] on modal-container "close lightbulb_outline Optibot - Stop Paying the Price of Generalization 01 Se…" at bounding box center [315, 162] width 631 height 325
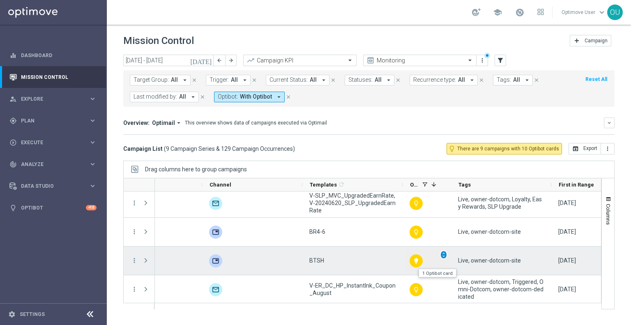
click at [444, 256] on span "unfold_more" at bounding box center [444, 255] width 6 height 6
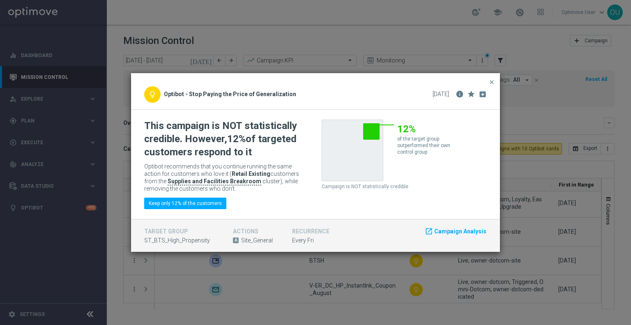
click at [326, 283] on modal-container "close lightbulb_outline Optibot - Stop Paying the Price of Generalization 05 Se…" at bounding box center [315, 162] width 631 height 325
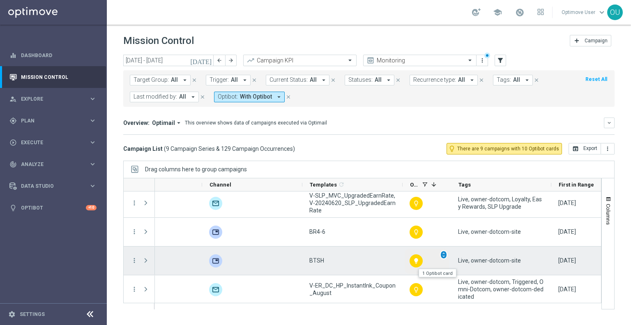
click at [443, 254] on span "unfold_more" at bounding box center [444, 255] width 6 height 6
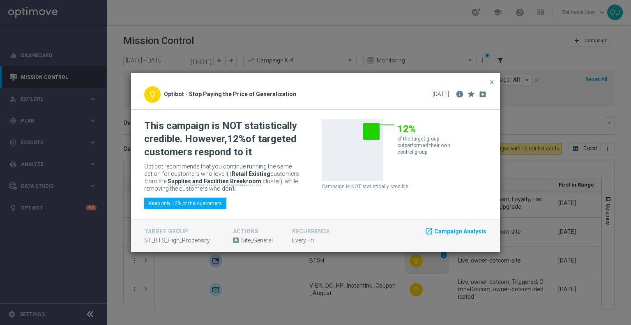
click at [443, 254] on modal-container "close lightbulb_outline Optibot - Stop Paying the Price of Generalization 05 Se…" at bounding box center [315, 162] width 631 height 325
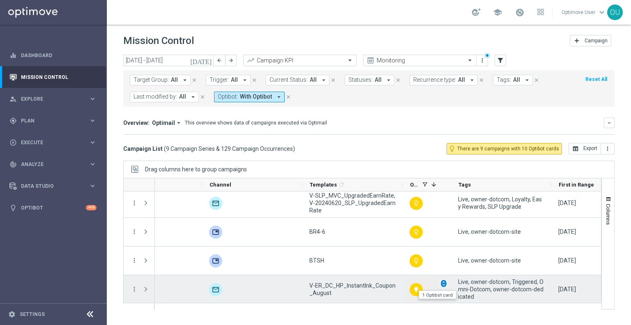
click at [444, 281] on span "unfold_more" at bounding box center [444, 284] width 6 height 6
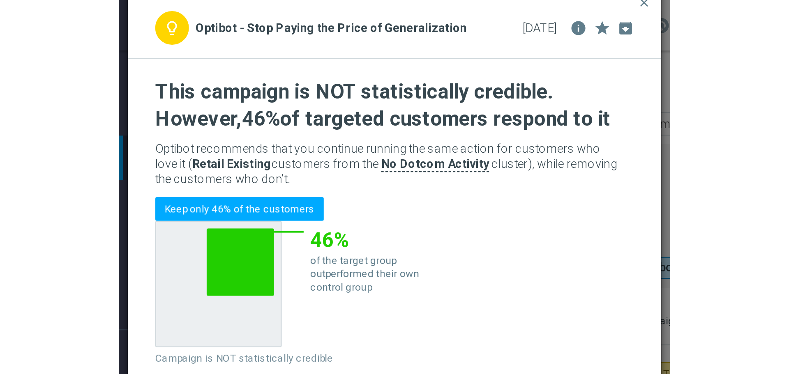
scroll to position [81, 0]
